Goal: Information Seeking & Learning: Find contact information

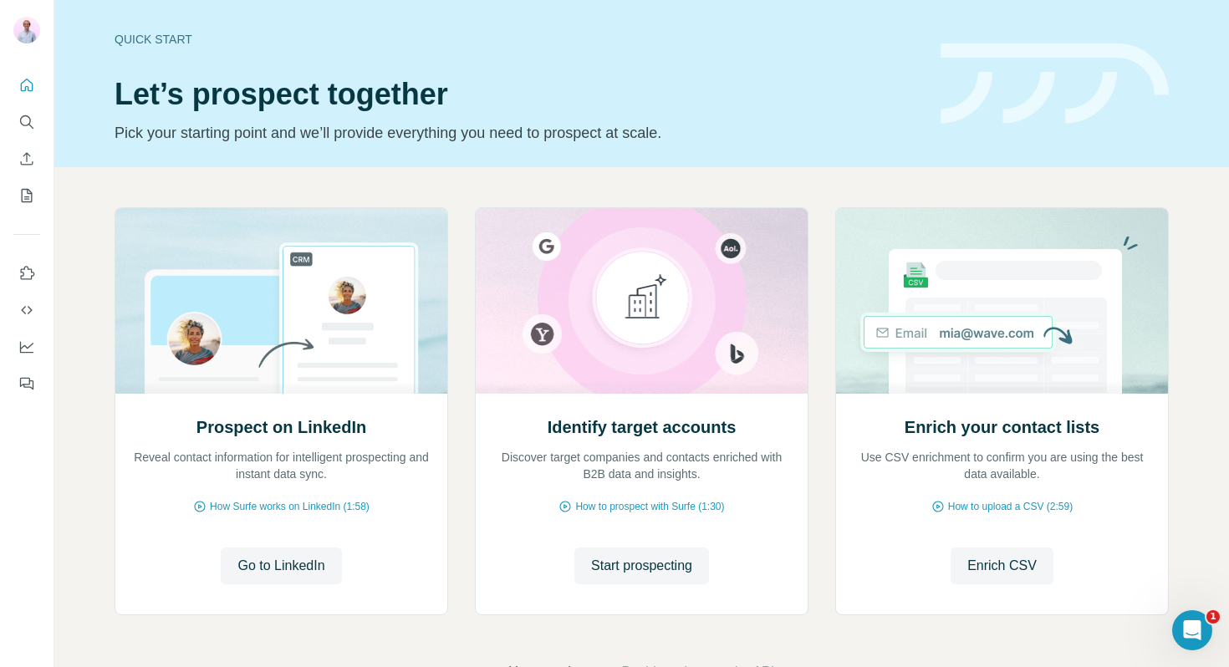
scroll to position [35, 0]
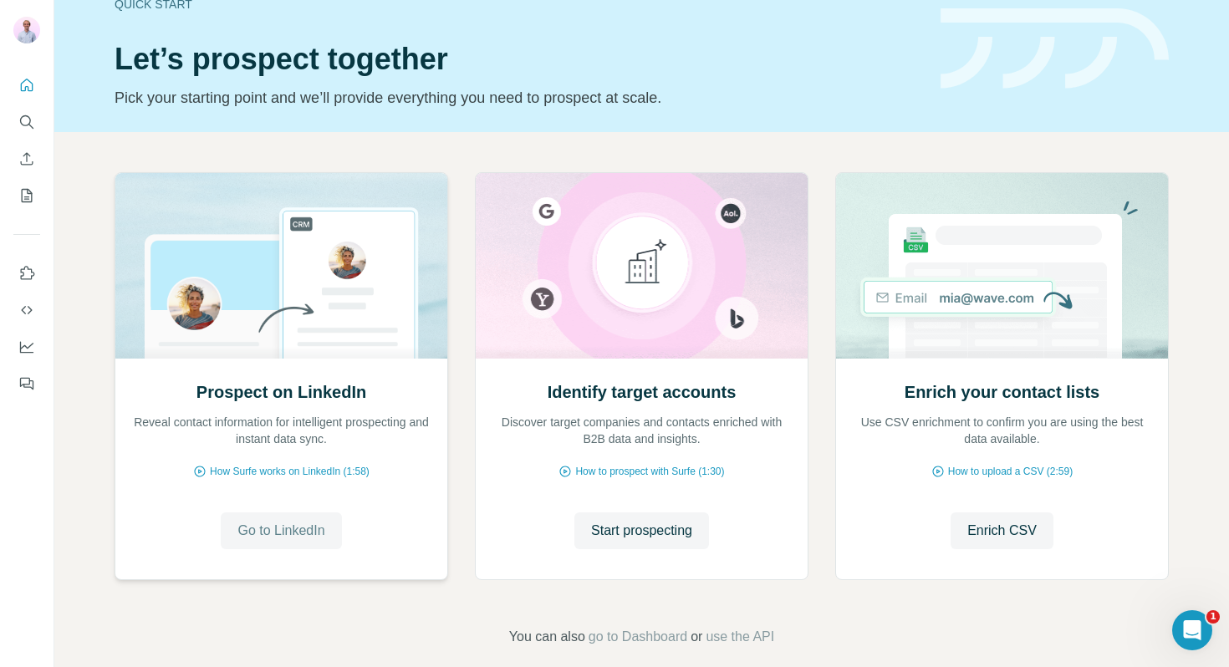
click at [302, 530] on span "Go to LinkedIn" at bounding box center [280, 531] width 87 height 20
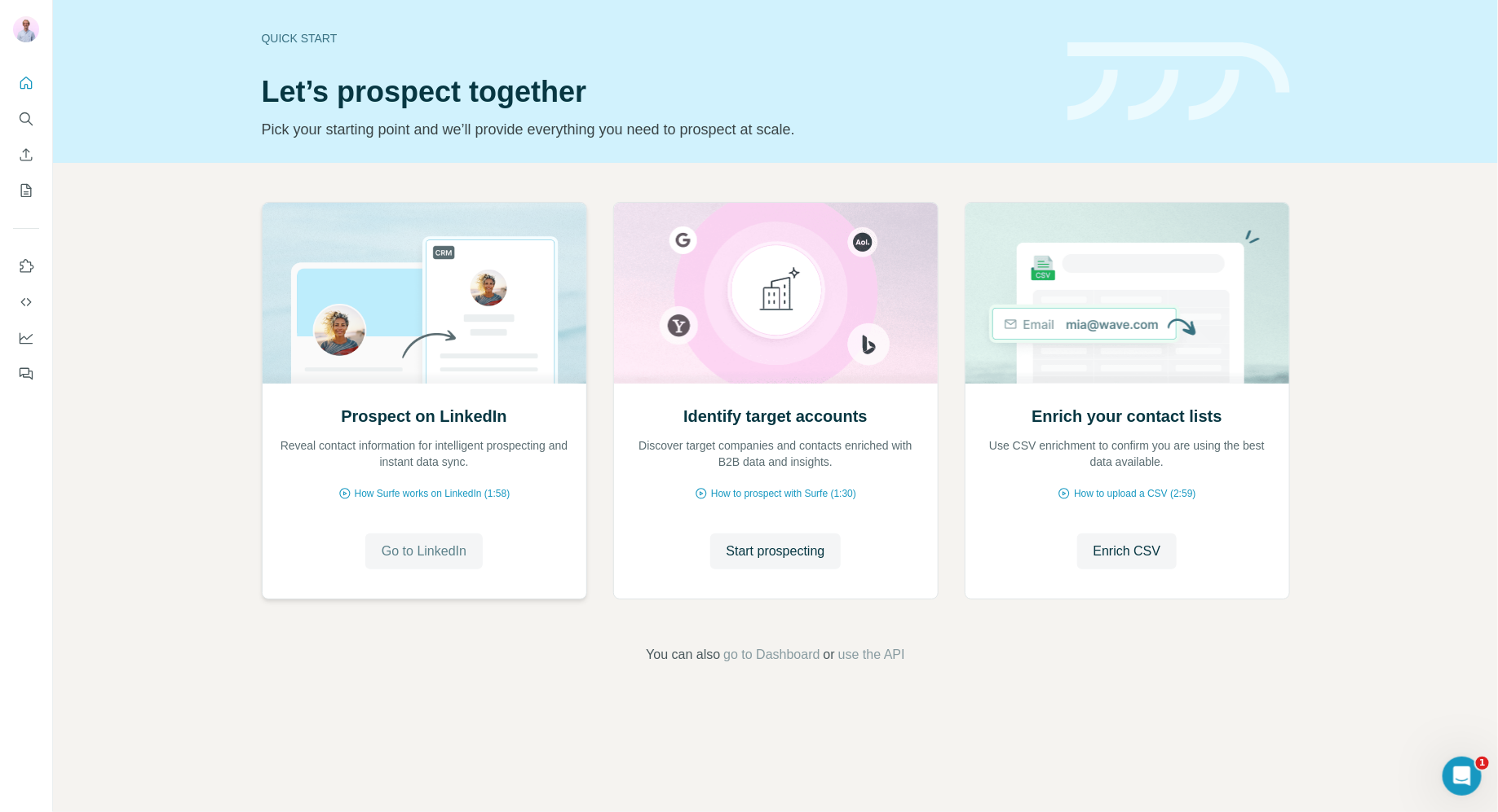
scroll to position [0, 0]
click at [1121, 553] on span "Enrich CSV" at bounding box center [1126, 552] width 67 height 19
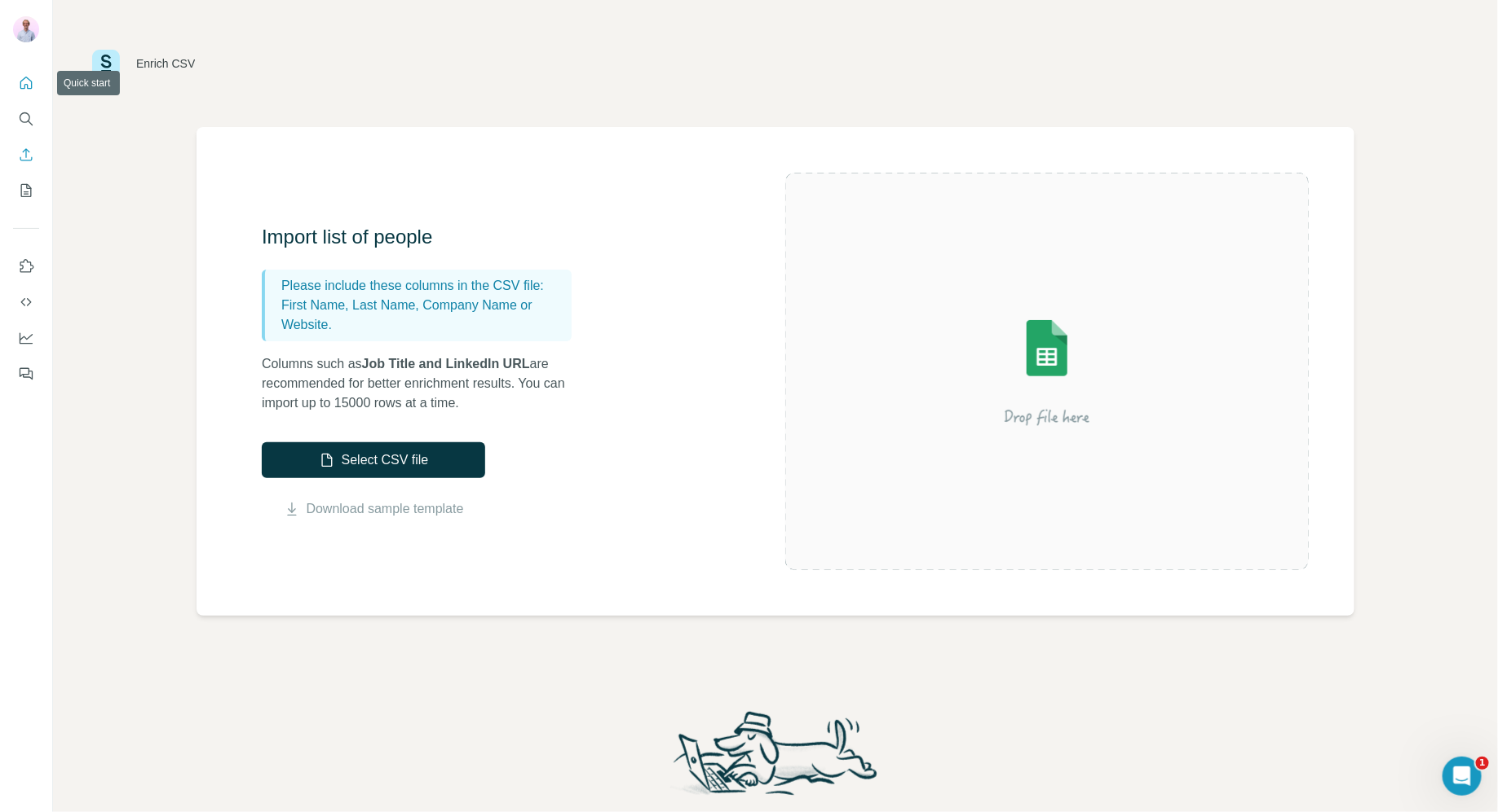
click at [23, 88] on icon "Quick start" at bounding box center [26, 83] width 13 height 13
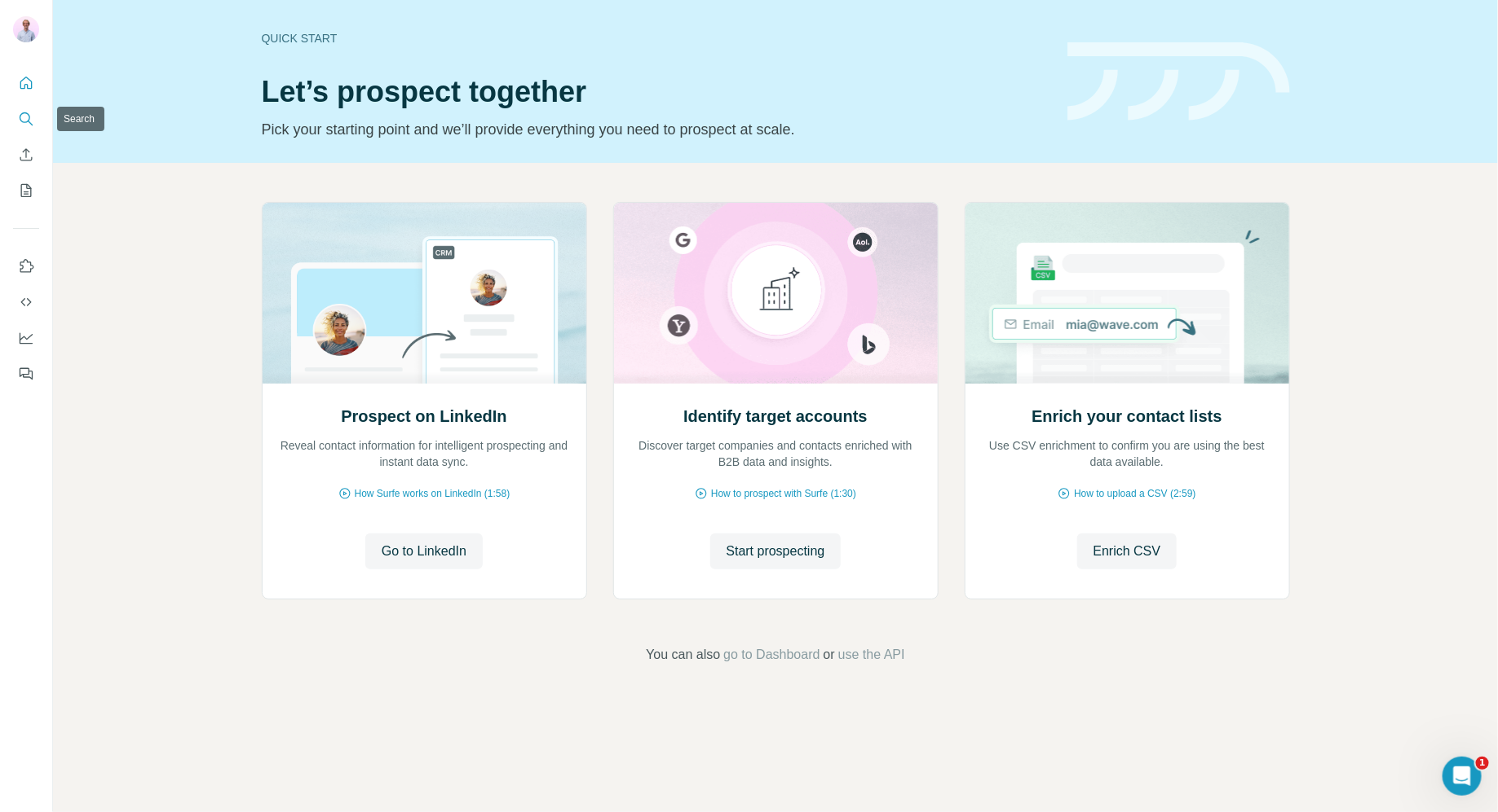
click at [26, 125] on icon "Search" at bounding box center [25, 119] width 17 height 17
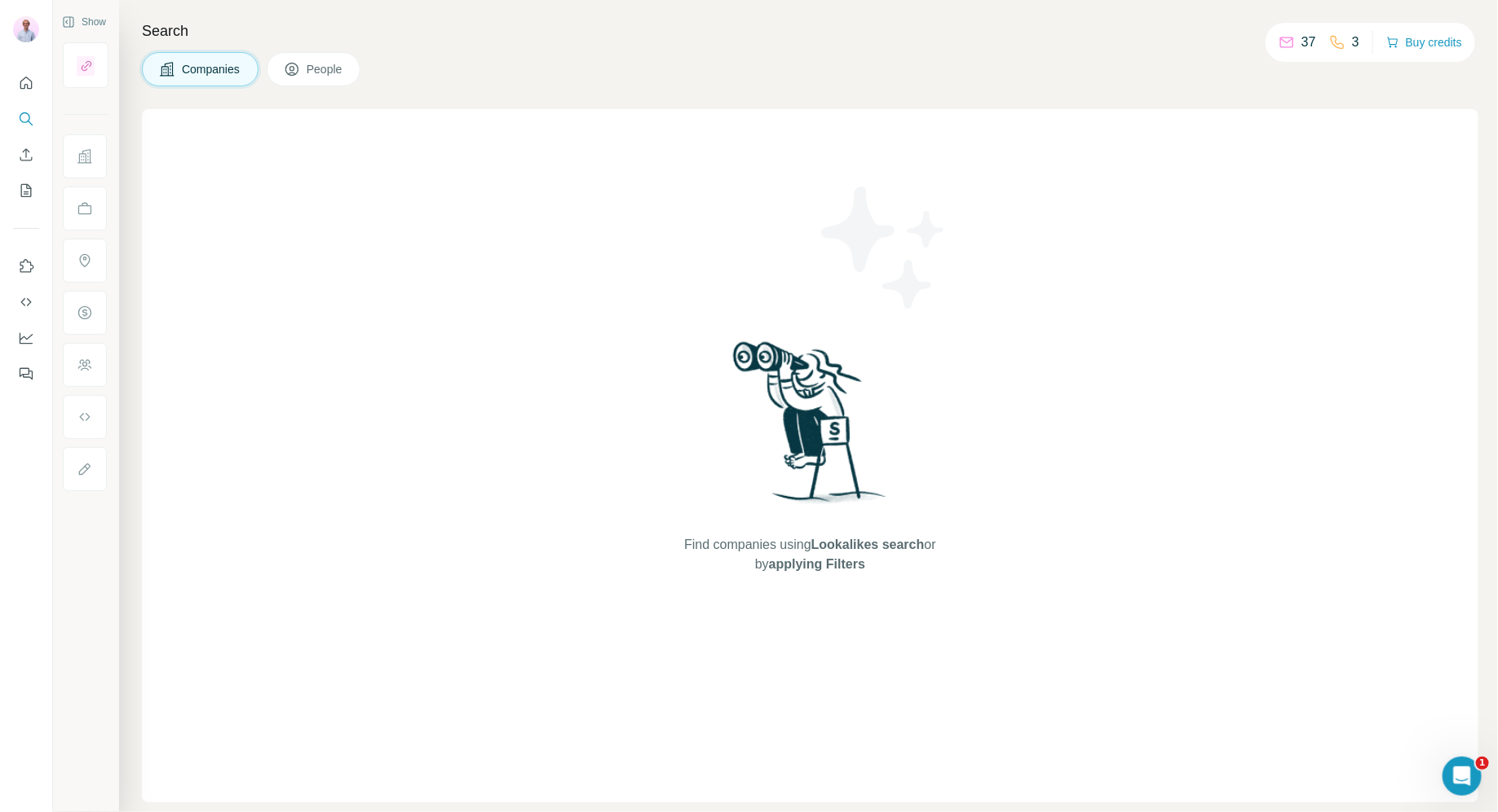
click at [329, 71] on span "People" at bounding box center [325, 69] width 37 height 17
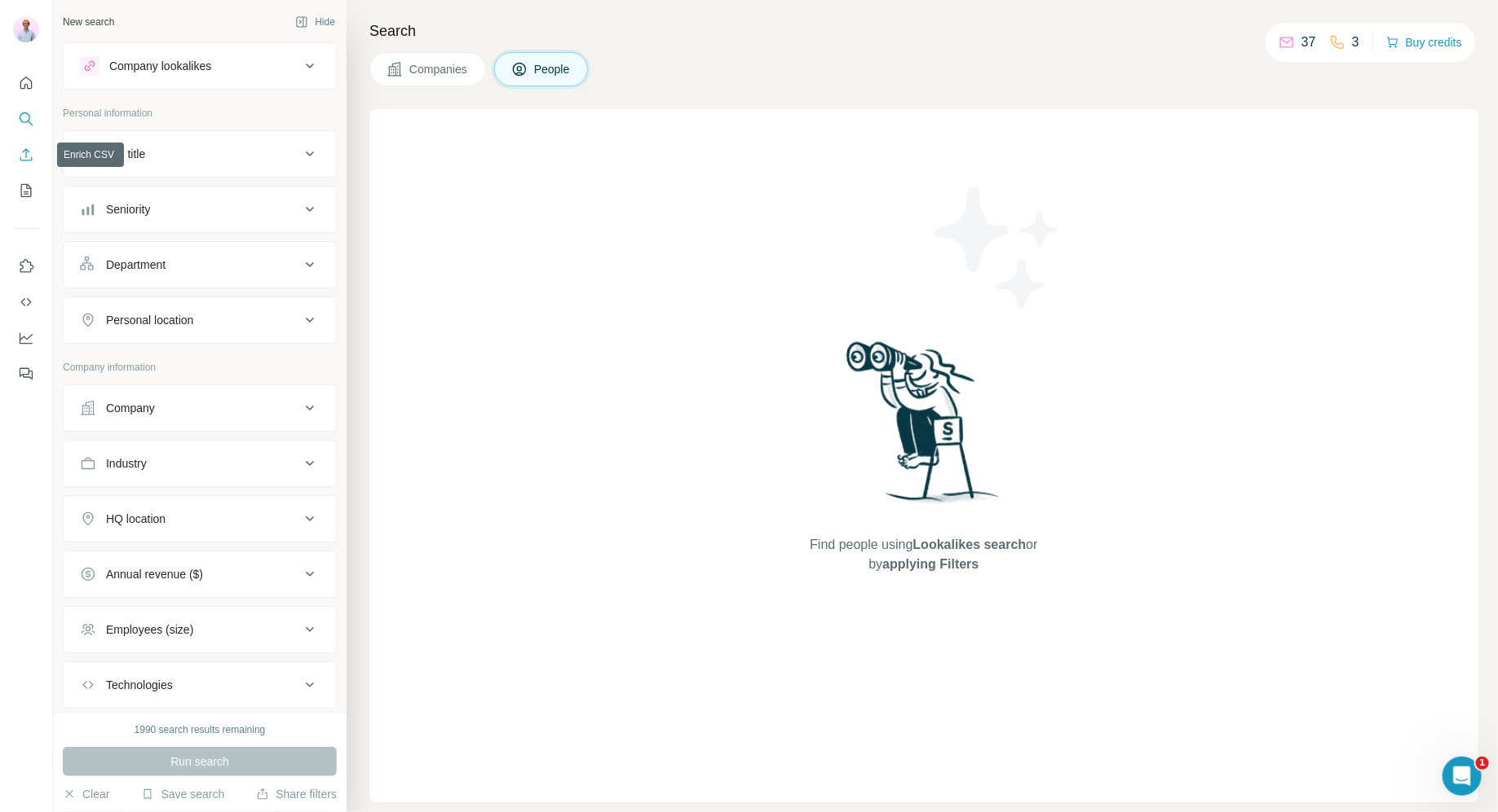
click at [33, 157] on icon "Enrich CSV" at bounding box center [25, 154] width 17 height 17
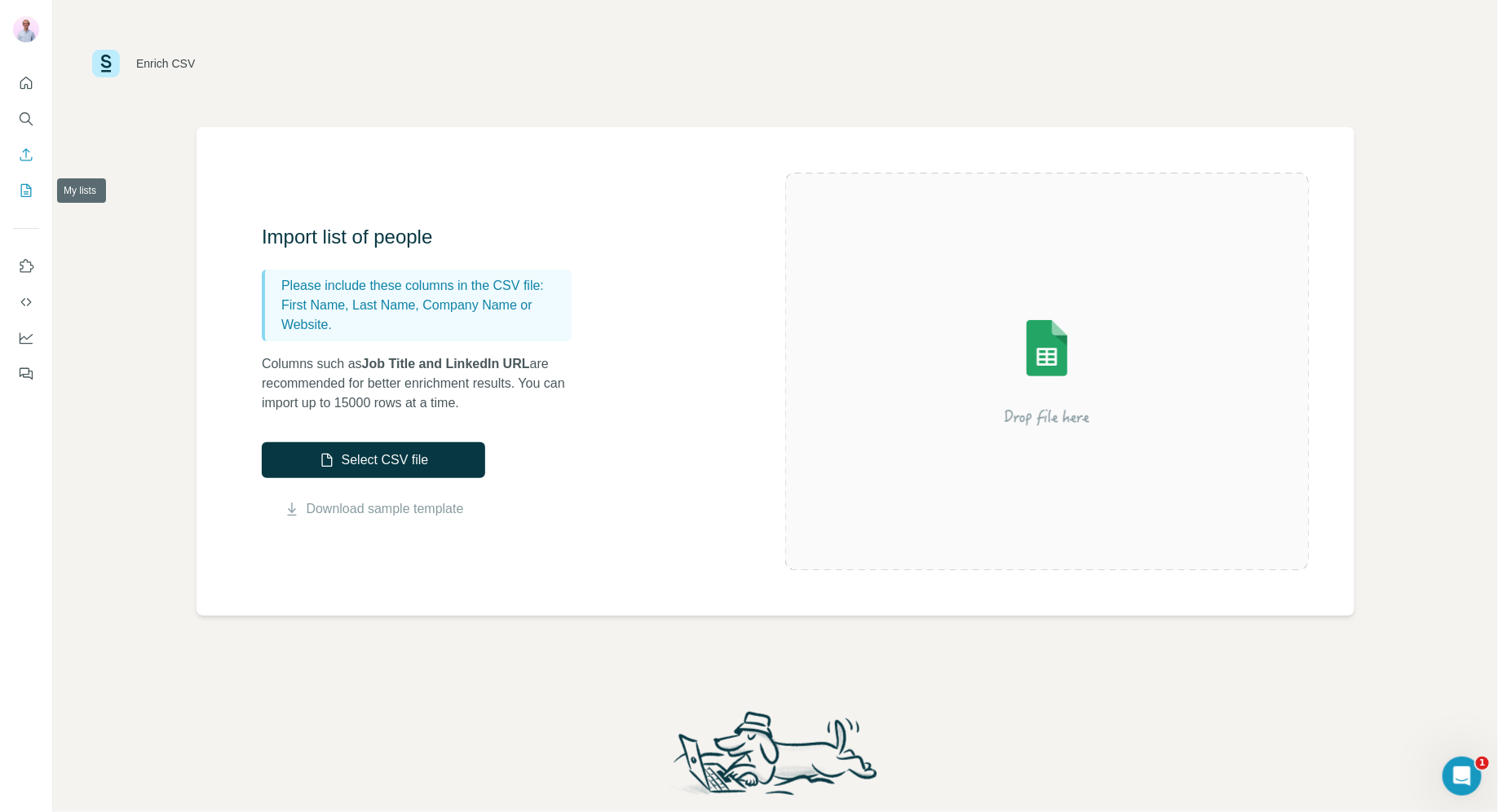
click at [29, 204] on button "My lists" at bounding box center [25, 191] width 26 height 29
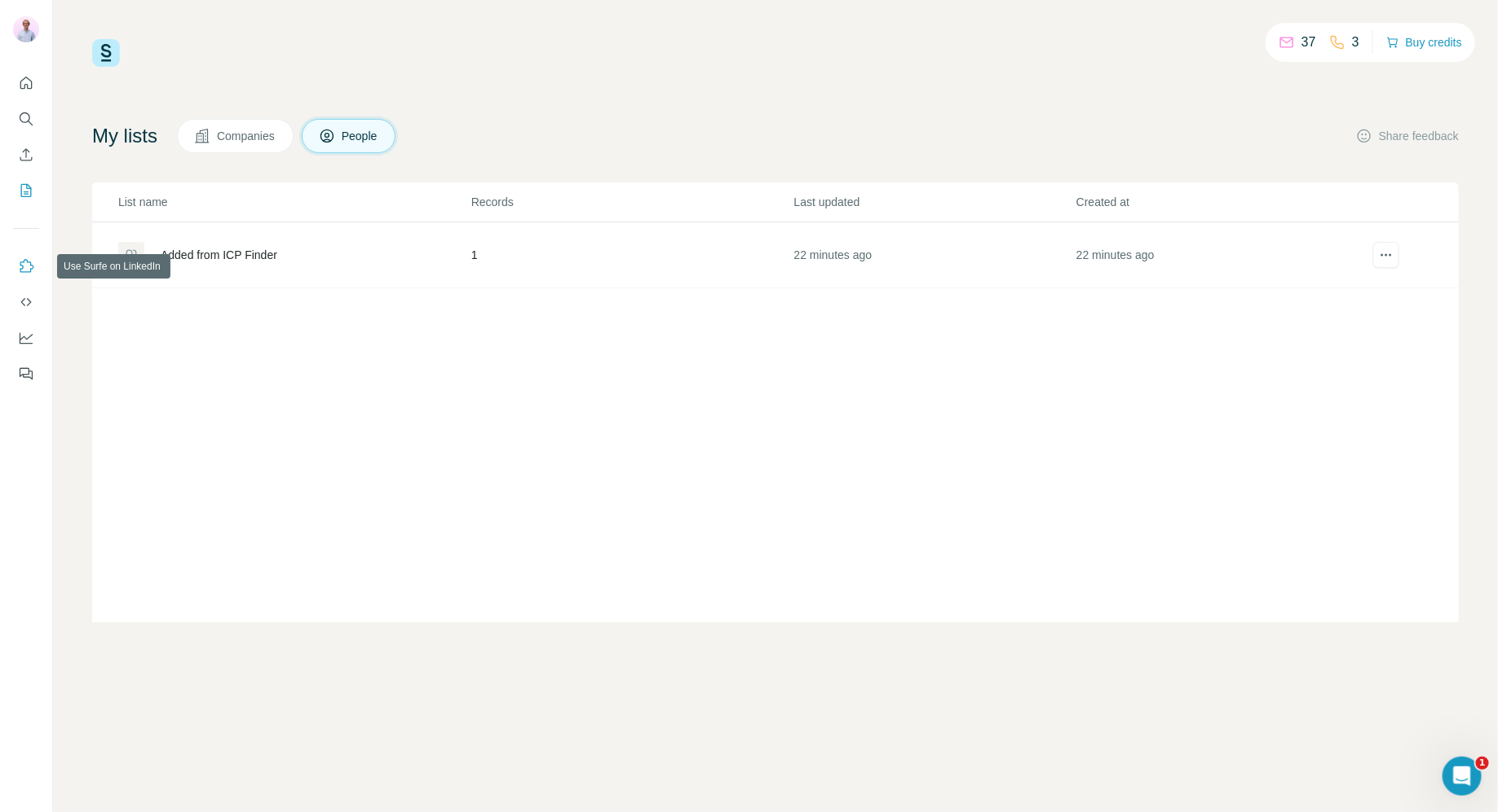
click at [27, 269] on icon "Use Surfe on LinkedIn" at bounding box center [25, 266] width 17 height 17
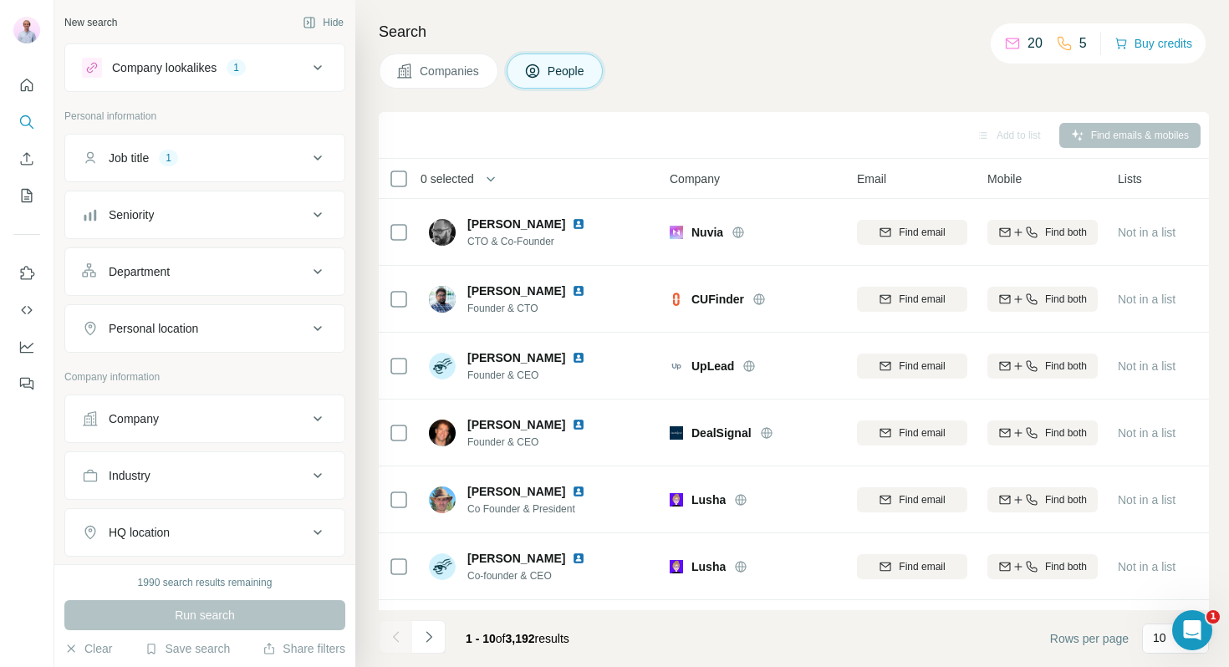
click at [262, 154] on div "Job title 1" at bounding box center [195, 158] width 226 height 17
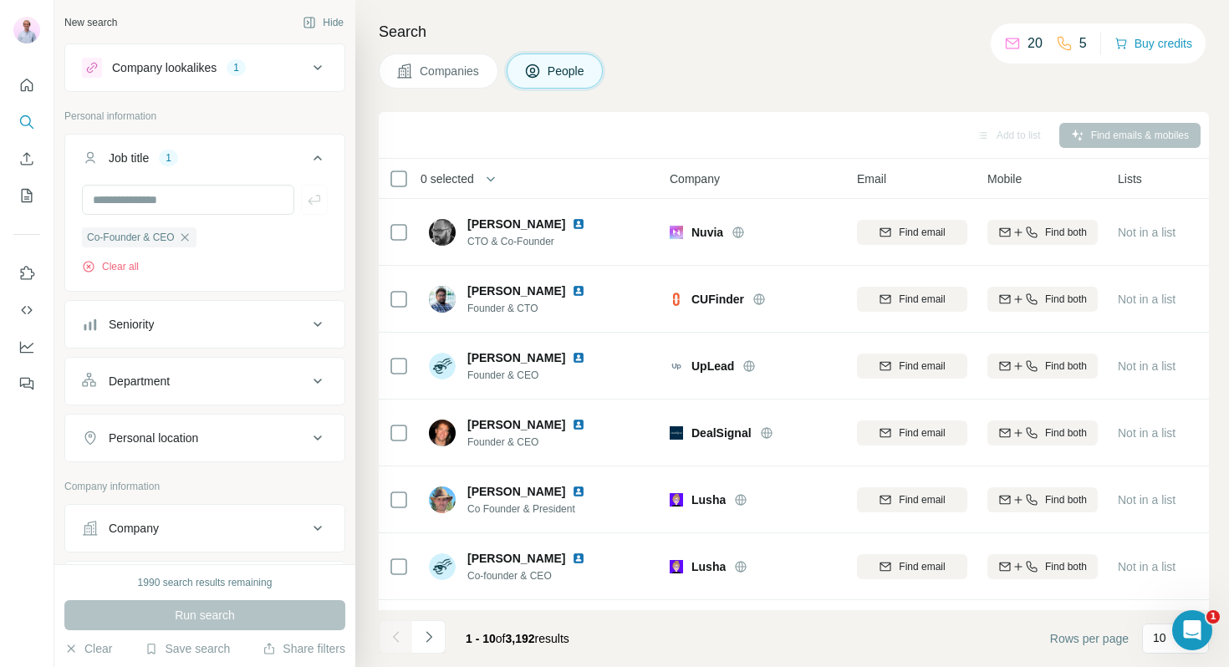
click at [262, 154] on div "Job title 1" at bounding box center [195, 158] width 226 height 17
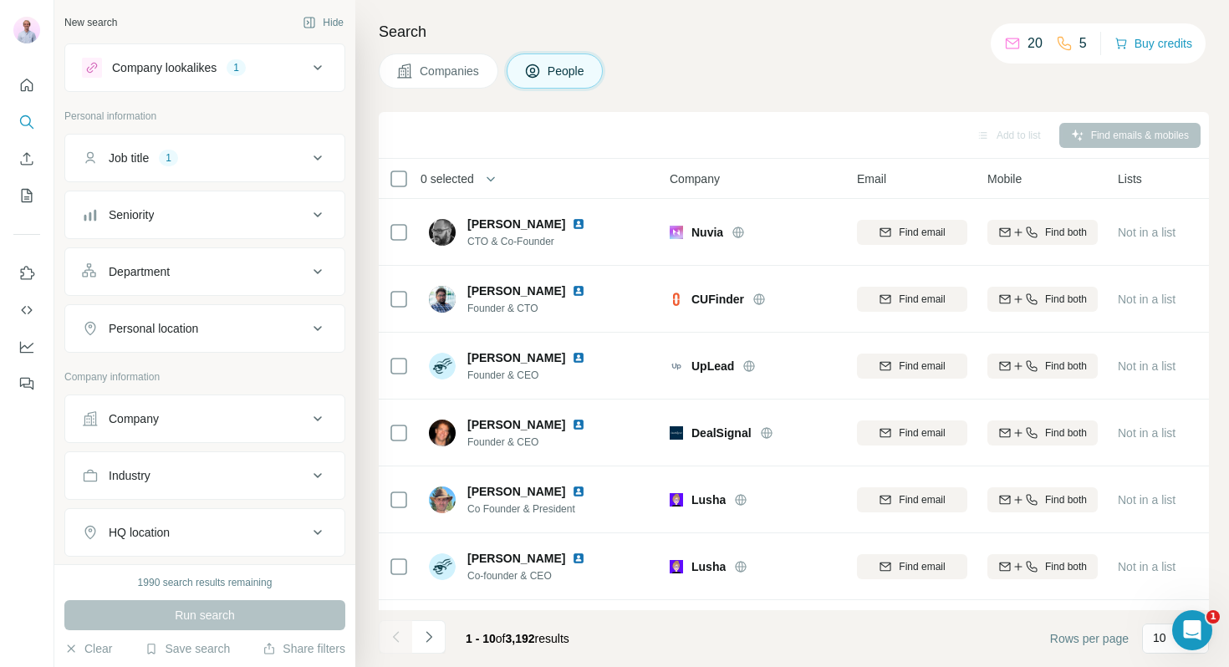
click at [273, 74] on div "Company lookalikes 1" at bounding box center [195, 68] width 226 height 20
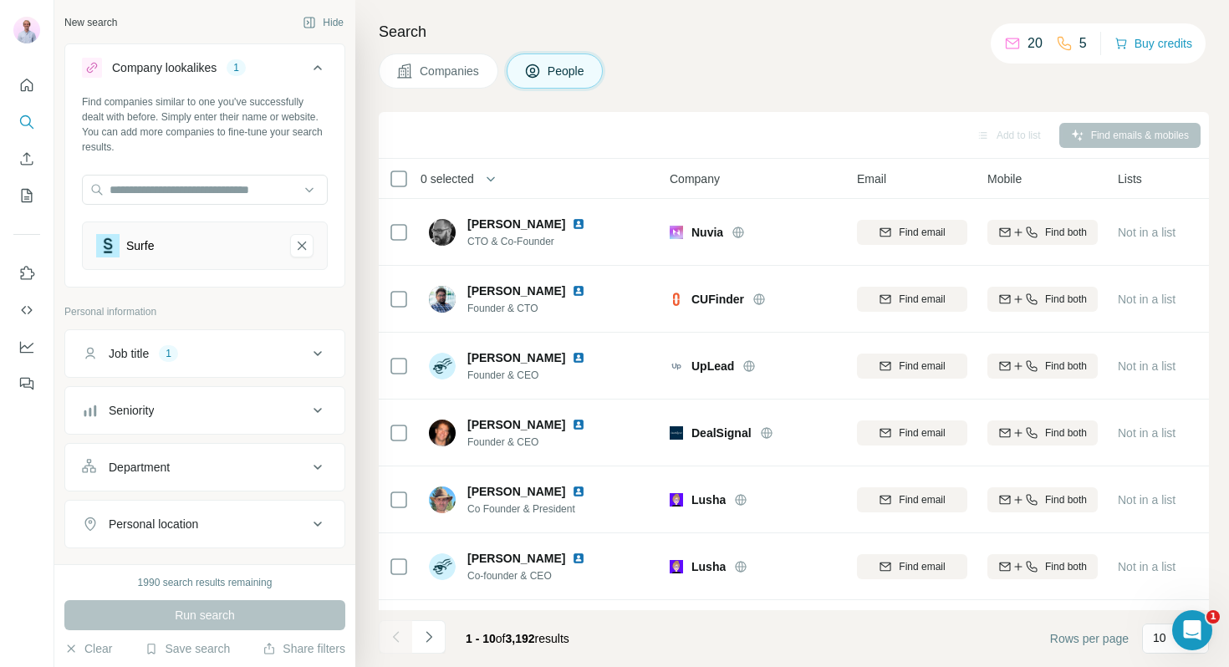
click at [273, 74] on div "Company lookalikes 1" at bounding box center [195, 68] width 226 height 20
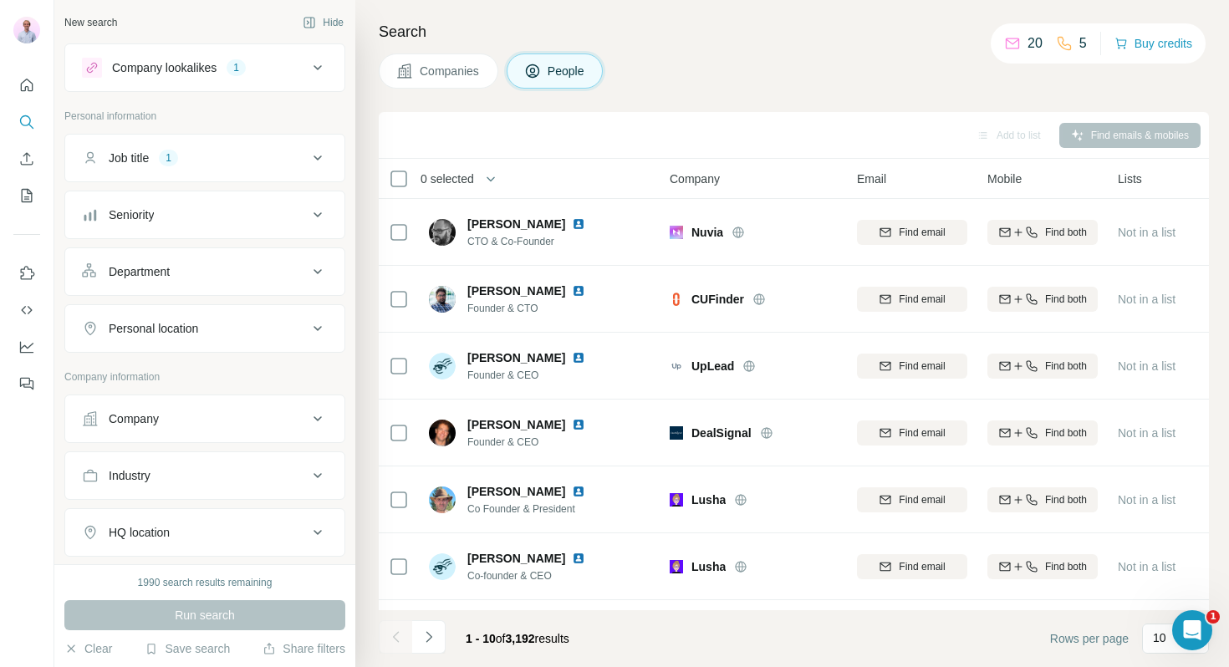
click at [451, 81] on button "Companies" at bounding box center [439, 71] width 120 height 35
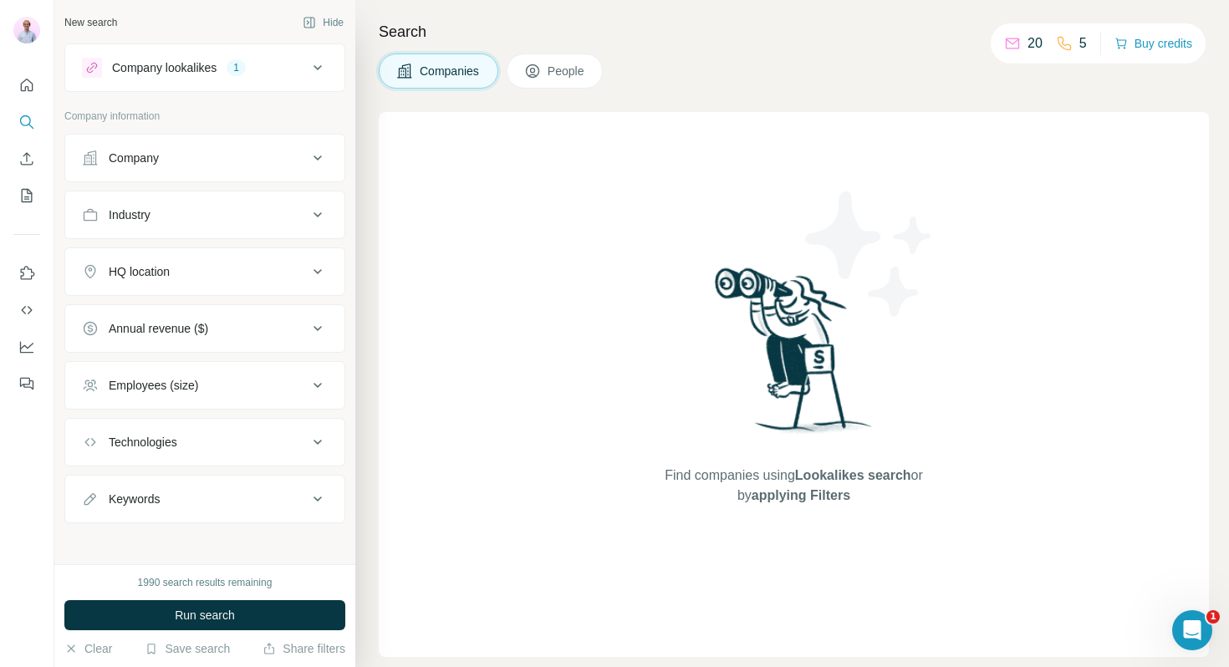
click at [558, 81] on button "People" at bounding box center [555, 71] width 97 height 35
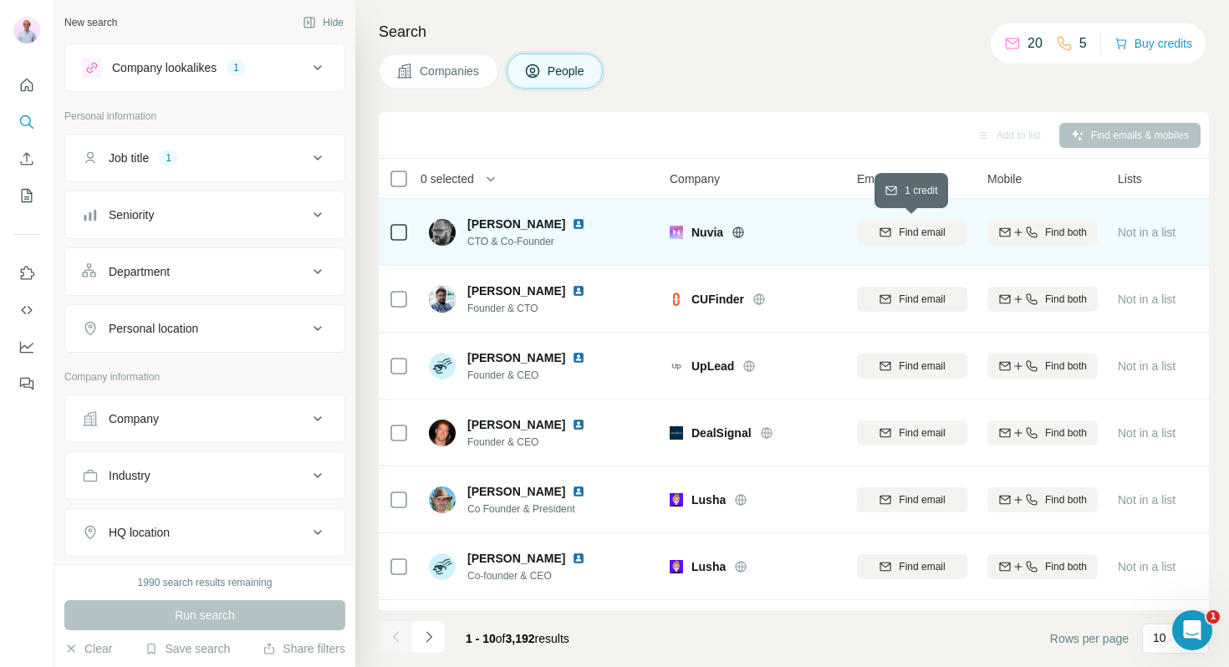
click at [892, 229] on div "Find email" at bounding box center [912, 232] width 110 height 15
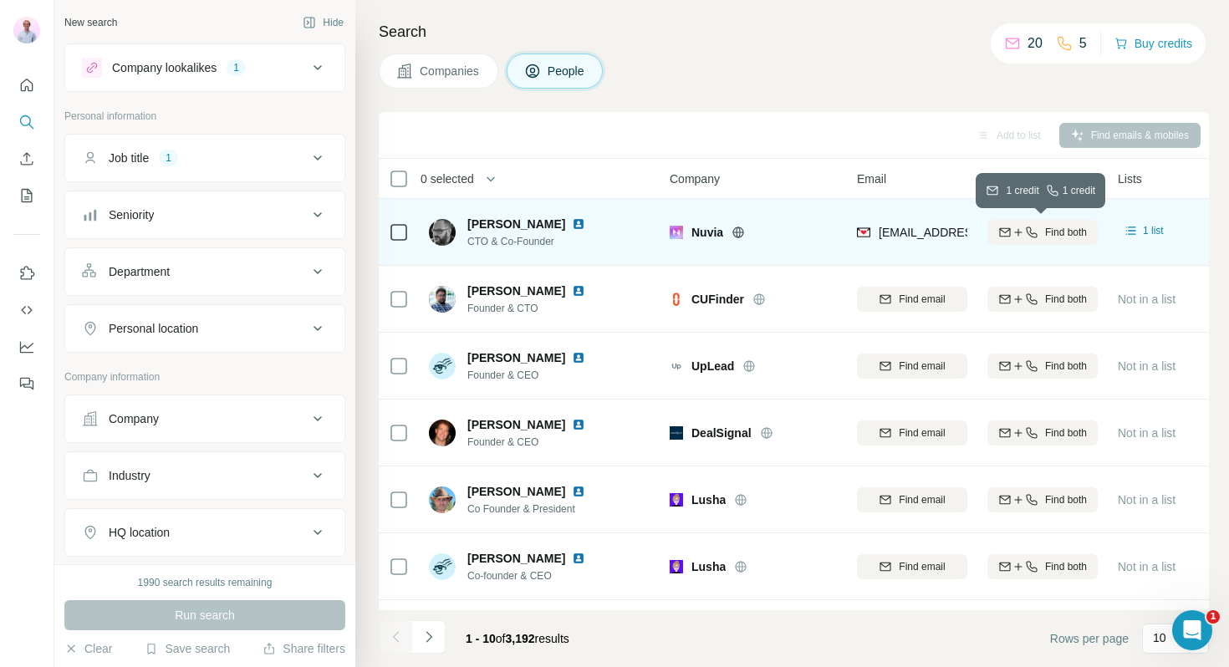
click at [1045, 231] on span "Find both" at bounding box center [1066, 232] width 42 height 15
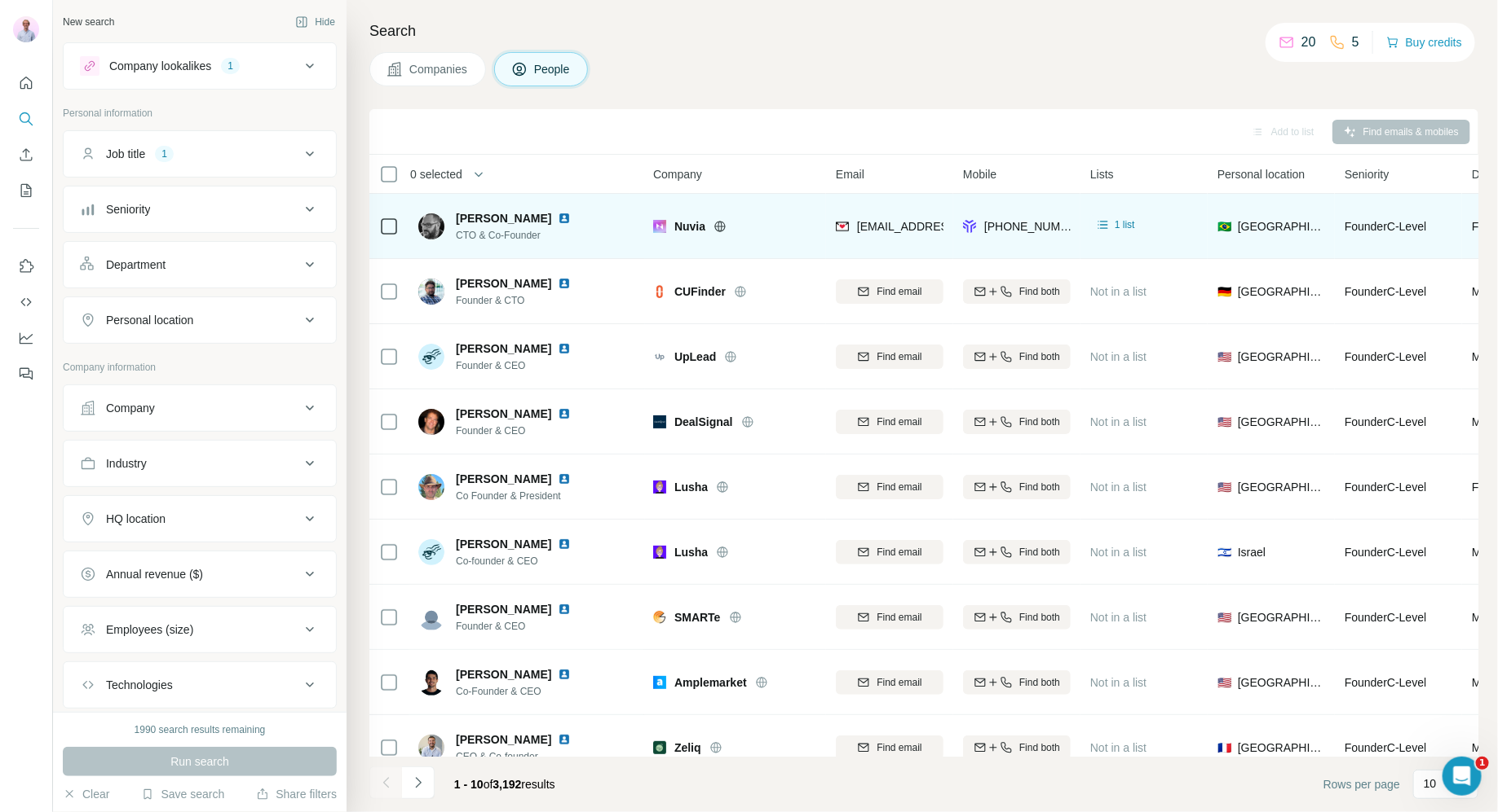
click at [440, 76] on span "Companies" at bounding box center [439, 69] width 59 height 17
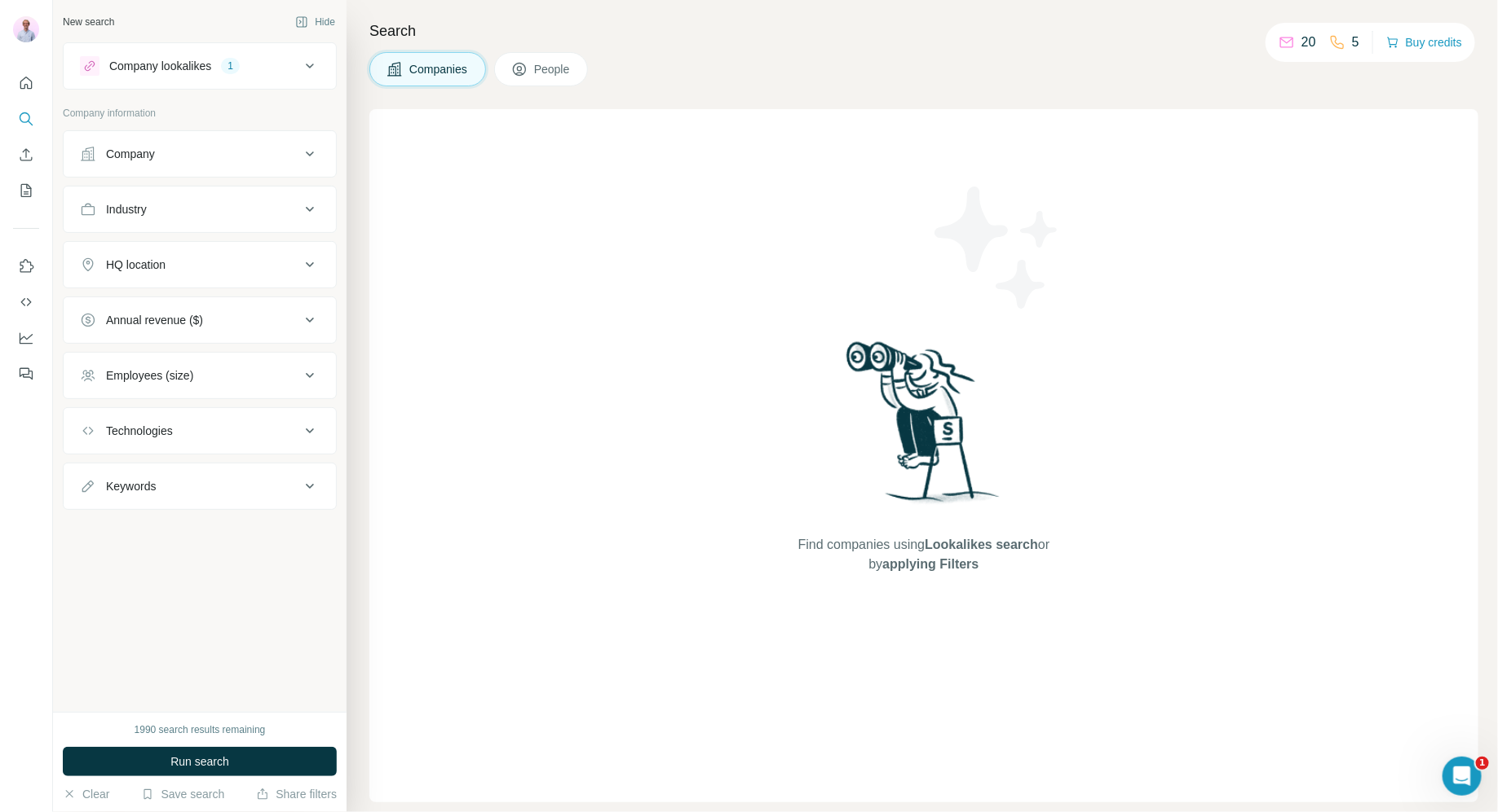
click at [559, 64] on span "People" at bounding box center [553, 69] width 37 height 17
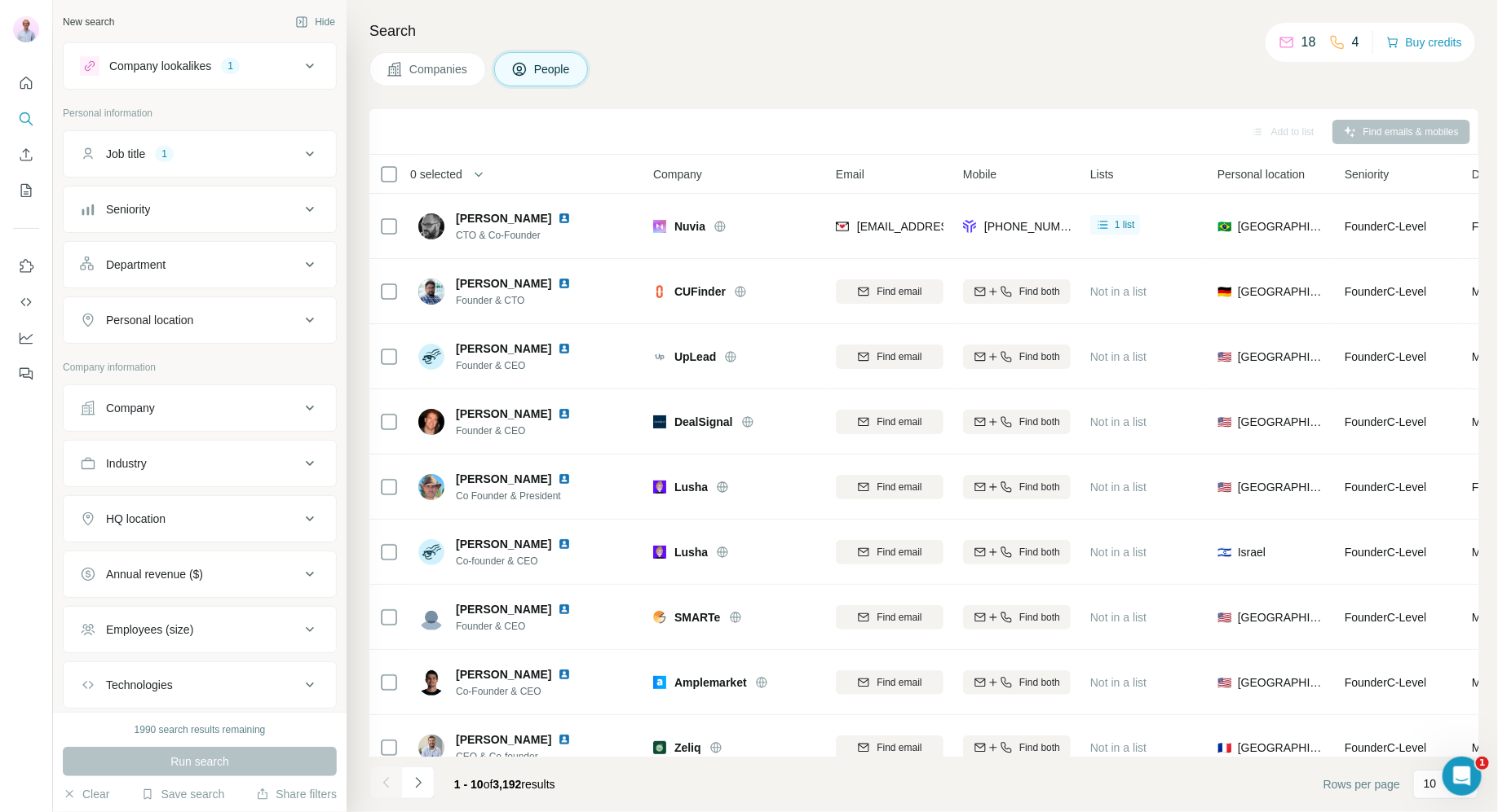
click at [251, 161] on div "Job title 1" at bounding box center [190, 154] width 220 height 17
